Goal: Task Accomplishment & Management: Manage account settings

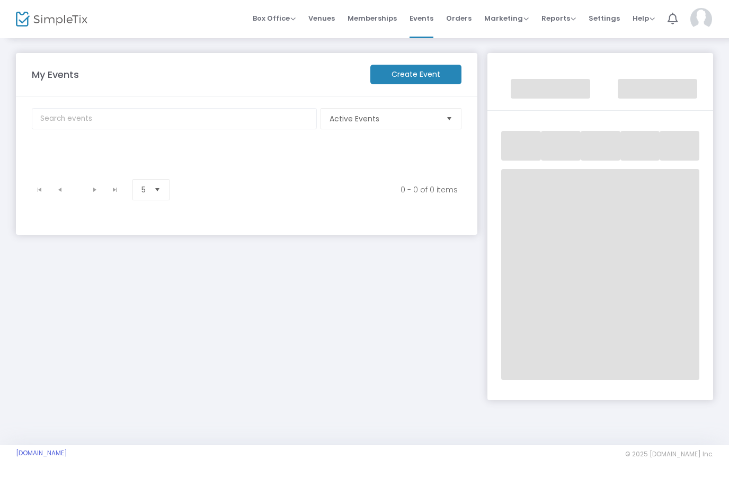
click at [452, 21] on span "Orders" at bounding box center [458, 18] width 25 height 27
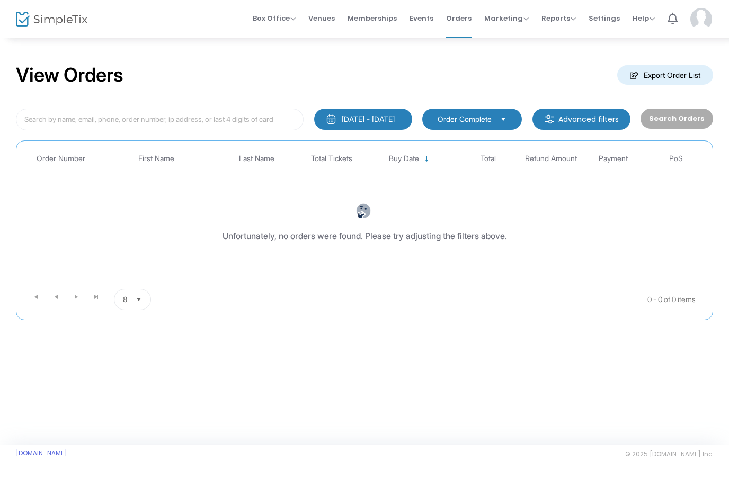
click at [365, 119] on div "[DATE] - [DATE]" at bounding box center [368, 119] width 53 height 11
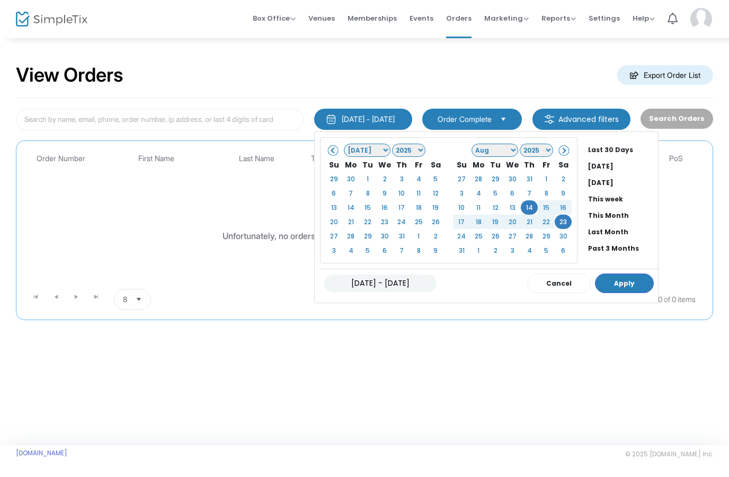
click at [617, 283] on button "Apply" at bounding box center [624, 283] width 59 height 20
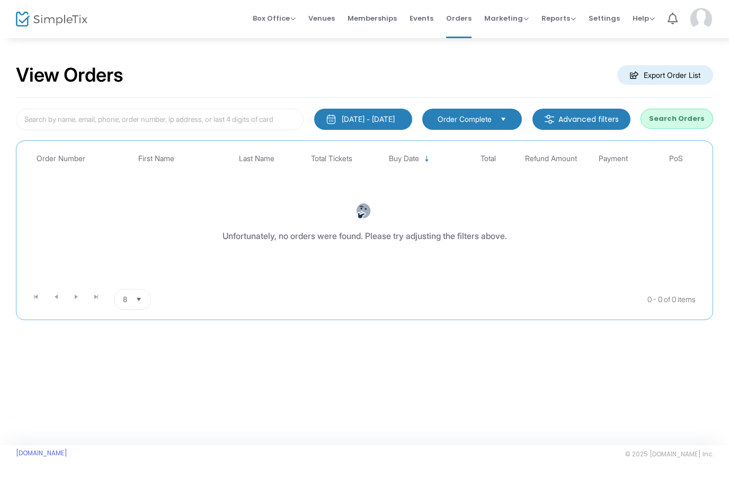
click at [689, 121] on button "Search Orders" at bounding box center [677, 119] width 73 height 20
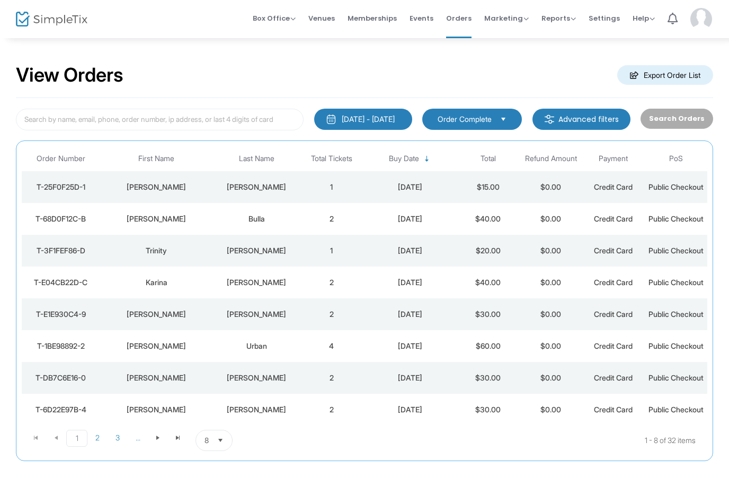
click at [161, 105] on div "[DATE] - [DATE] Last 30 Days [DATE] [DATE] This week This Month Last Month Past…" at bounding box center [364, 279] width 697 height 363
click at [212, 126] on input at bounding box center [160, 120] width 288 height 22
click at [690, 115] on button "Search Orders" at bounding box center [677, 119] width 73 height 20
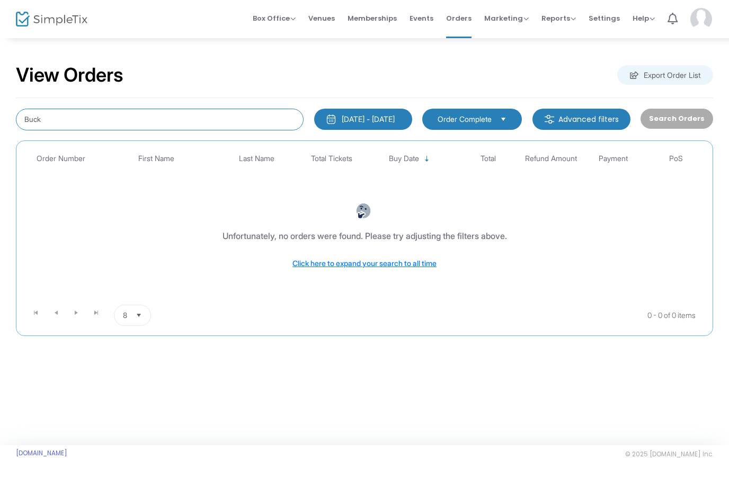
click at [95, 122] on input "Buck" at bounding box center [160, 120] width 288 height 22
type input "Buc"
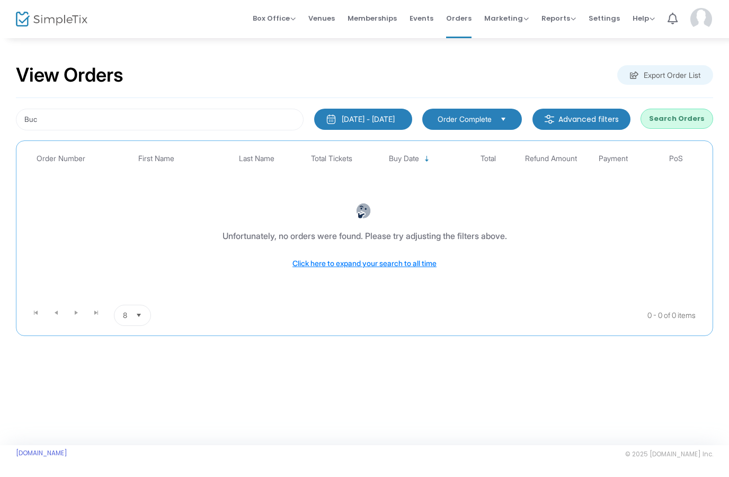
click at [680, 120] on button "Search Orders" at bounding box center [677, 119] width 73 height 20
click at [375, 114] on div "[DATE] - [DATE]" at bounding box center [368, 119] width 53 height 11
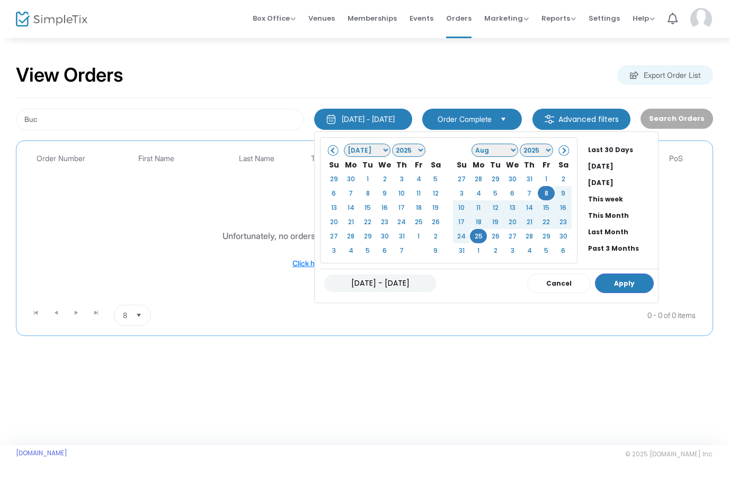
click at [610, 290] on button "Apply" at bounding box center [624, 283] width 59 height 20
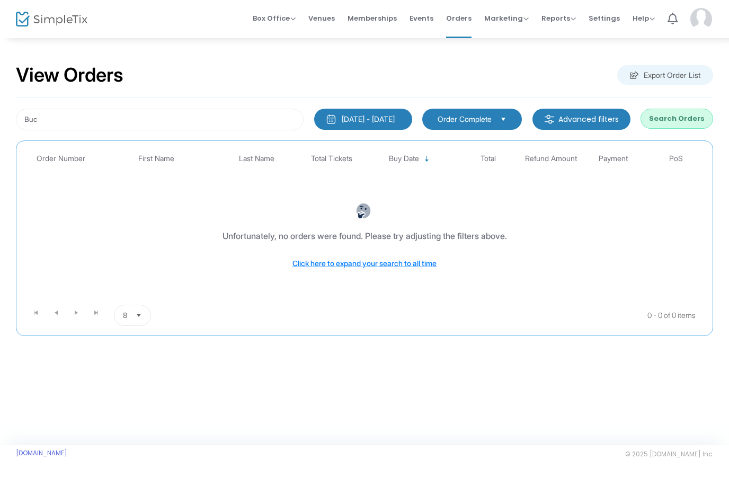
click at [679, 123] on button "Search Orders" at bounding box center [677, 119] width 73 height 20
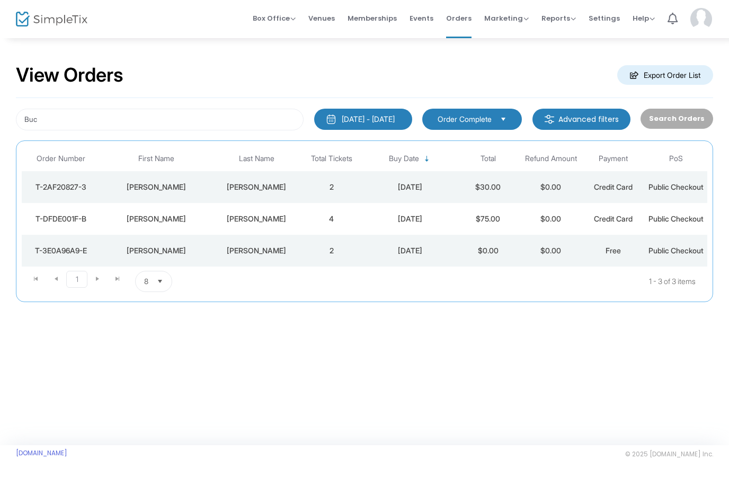
click at [81, 224] on div "T-DFDE001F-B" at bounding box center [60, 219] width 73 height 11
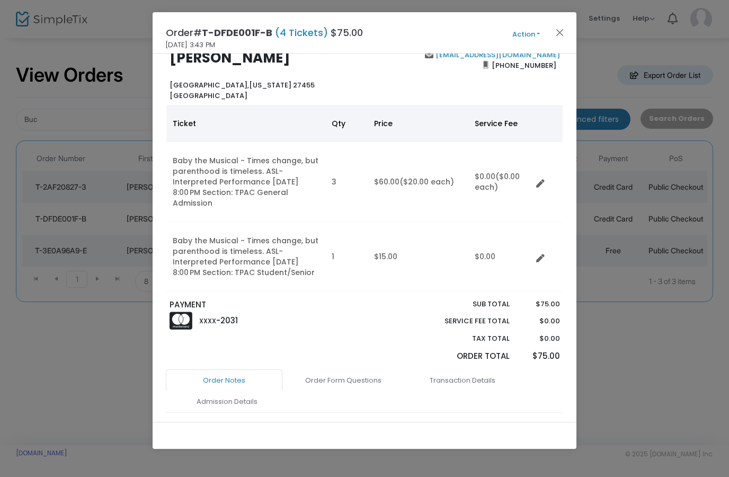
scroll to position [24, 0]
click at [542, 182] on icon "Data table" at bounding box center [540, 183] width 8 height 8
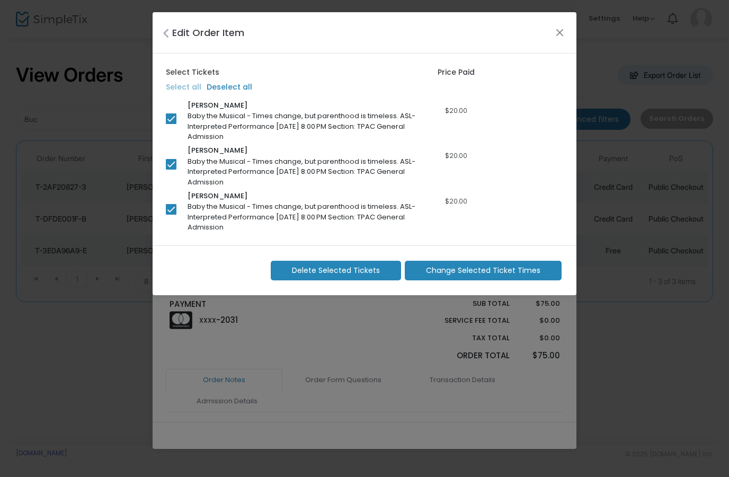
click at [176, 82] on label "Select all" at bounding box center [184, 87] width 36 height 11
click at [234, 90] on label "Deselect all" at bounding box center [230, 87] width 46 height 11
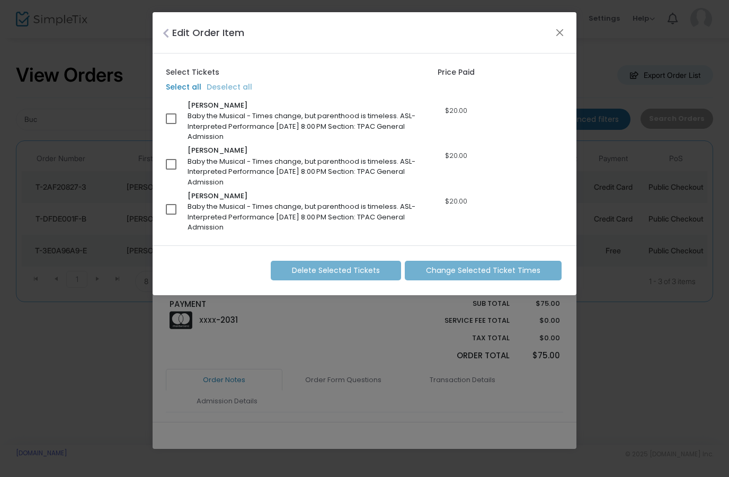
checkbox input "false"
click at [171, 117] on span at bounding box center [171, 118] width 11 height 11
click at [171, 124] on input "checkbox" at bounding box center [171, 124] width 1 height 1
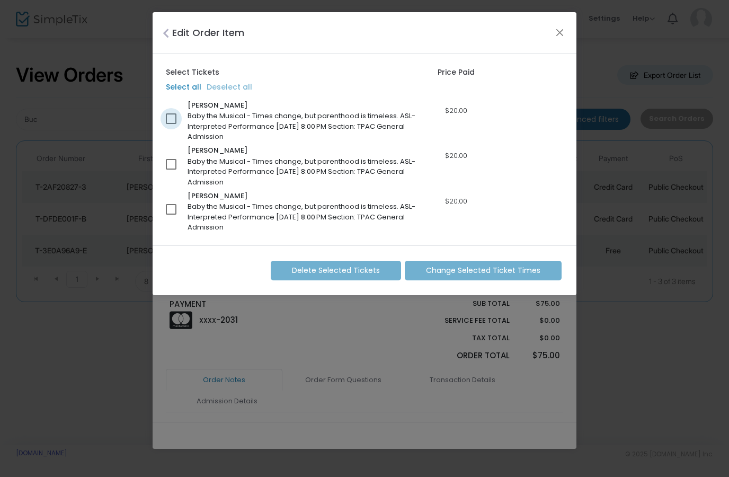
checkbox input "true"
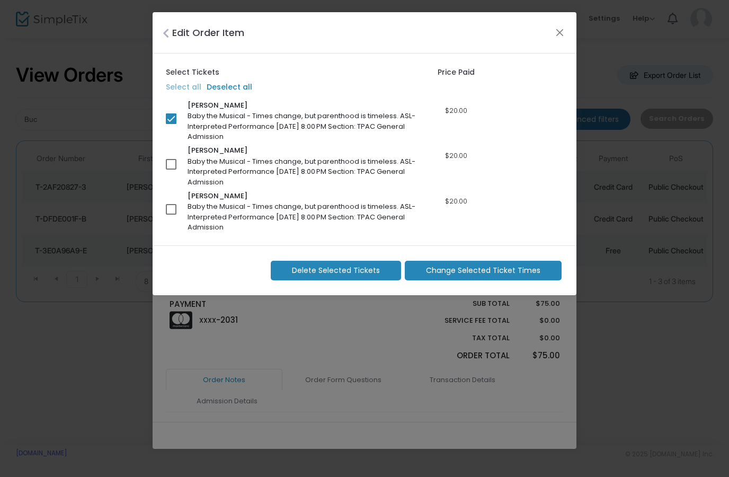
click at [515, 270] on span "Change Selected Ticket Times" at bounding box center [483, 270] width 114 height 11
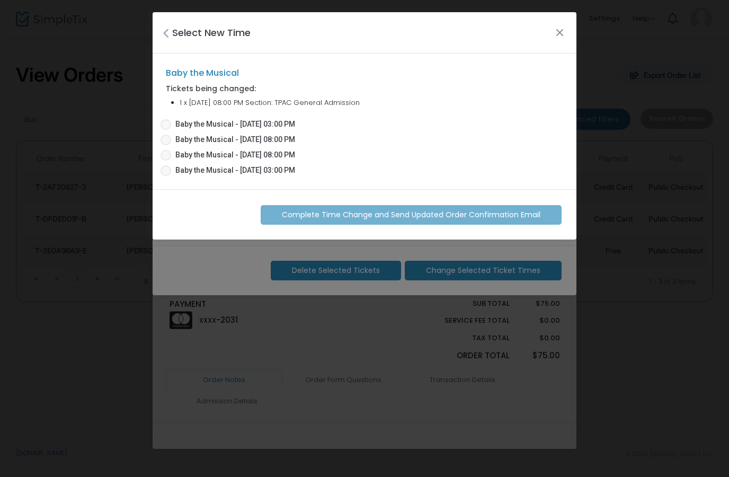
click at [169, 170] on span at bounding box center [166, 170] width 11 height 11
click at [166, 176] on input "Baby the Musical - [DATE] 03:00 PM" at bounding box center [165, 176] width 1 height 1
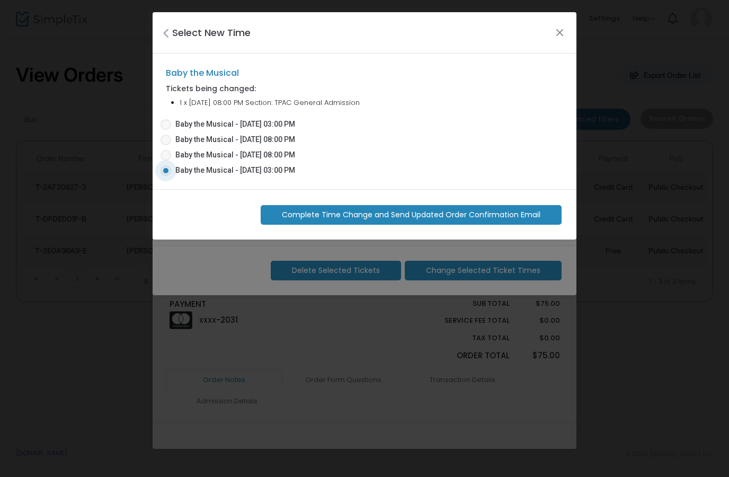
click at [522, 218] on span "Complete Time Change and Send Updated Order Confirmation Email" at bounding box center [411, 214] width 259 height 11
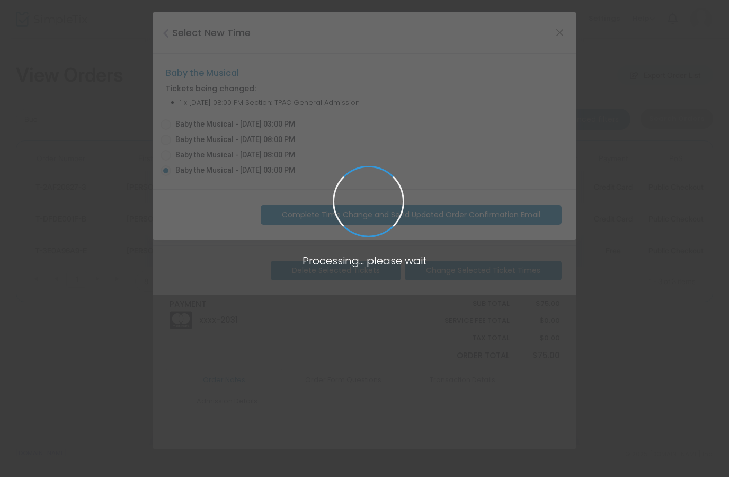
radio input "false"
